Goal: Task Accomplishment & Management: Complete application form

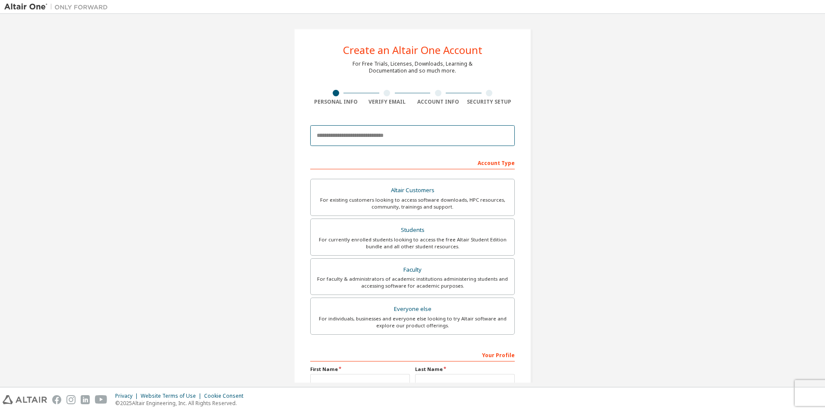
drag, startPoint x: 418, startPoint y: 128, endPoint x: 412, endPoint y: 132, distance: 6.8
click at [418, 128] on input "email" at bounding box center [412, 135] width 205 height 21
type input "**********"
click at [433, 224] on div "Students" at bounding box center [412, 230] width 193 height 12
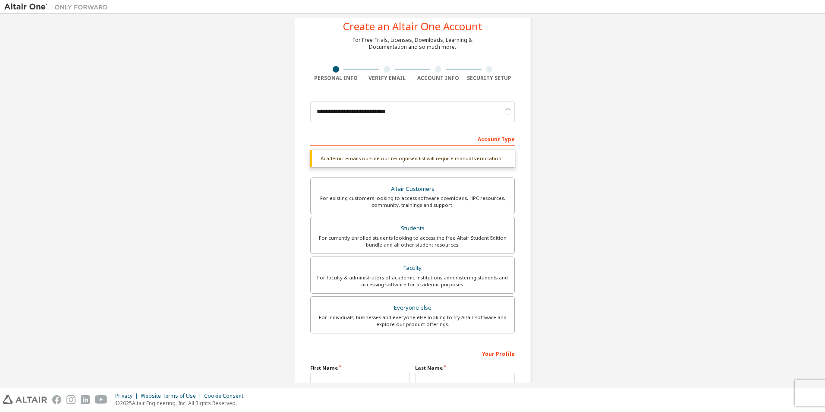
scroll to position [43, 0]
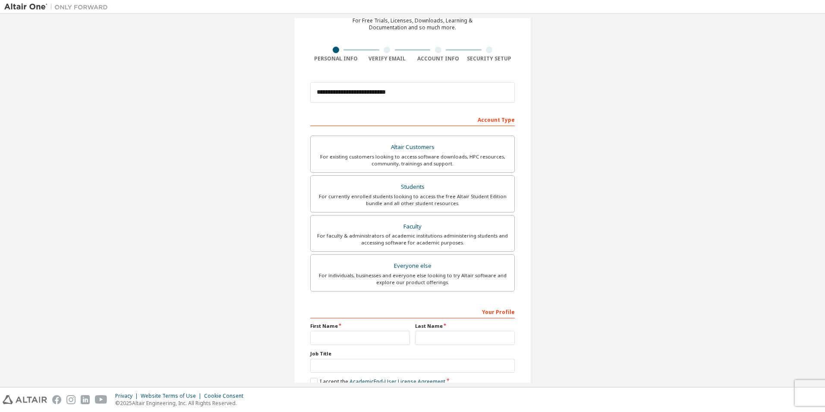
click at [366, 346] on div "Your Profile First Name Last Name Job Title Please provide State/Province to he…" at bounding box center [412, 360] width 205 height 112
click at [367, 336] on input "text" at bounding box center [360, 338] width 100 height 14
type input "**********"
click at [446, 336] on input "text" at bounding box center [465, 338] width 100 height 14
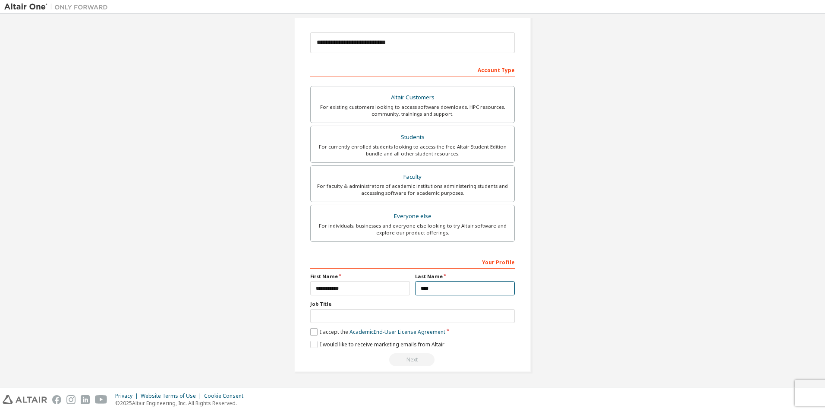
type input "****"
click at [313, 335] on label "I accept the Academic End-User License Agreement" at bounding box center [377, 331] width 135 height 7
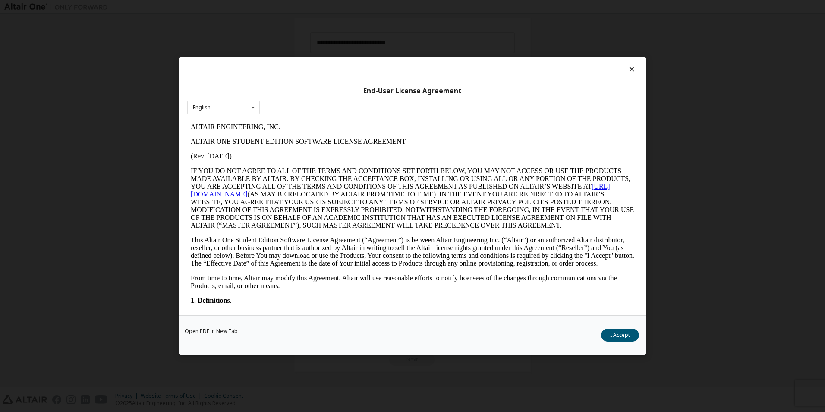
scroll to position [0, 0]
click at [630, 335] on button "I Accept" at bounding box center [620, 335] width 38 height 13
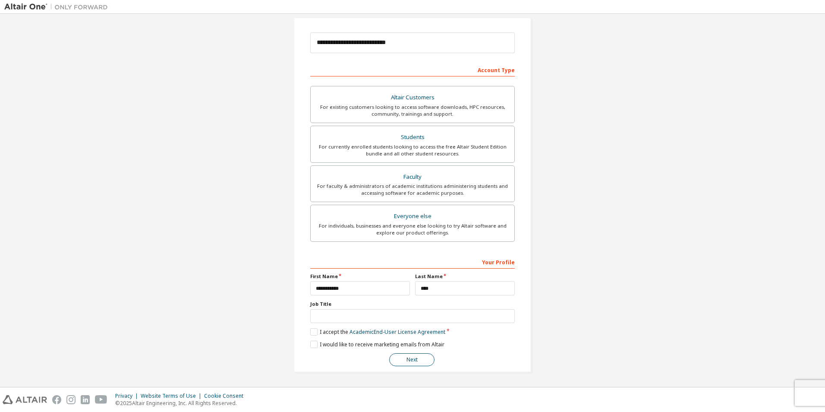
click at [410, 358] on button "Next" at bounding box center [411, 359] width 45 height 13
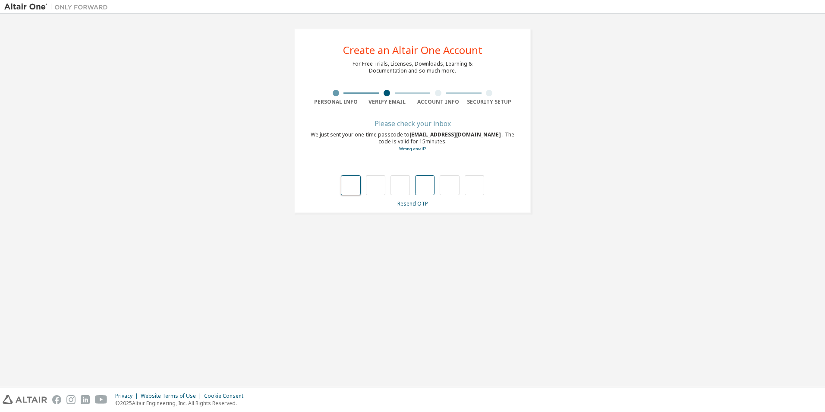
type input "*"
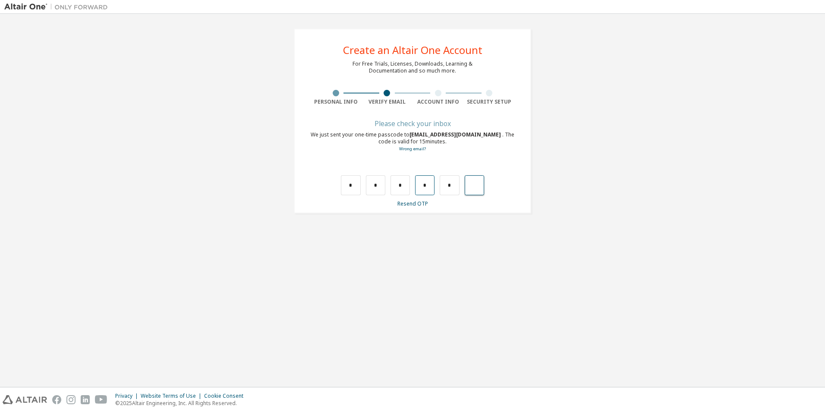
type input "*"
